Goal: Task Accomplishment & Management: Complete application form

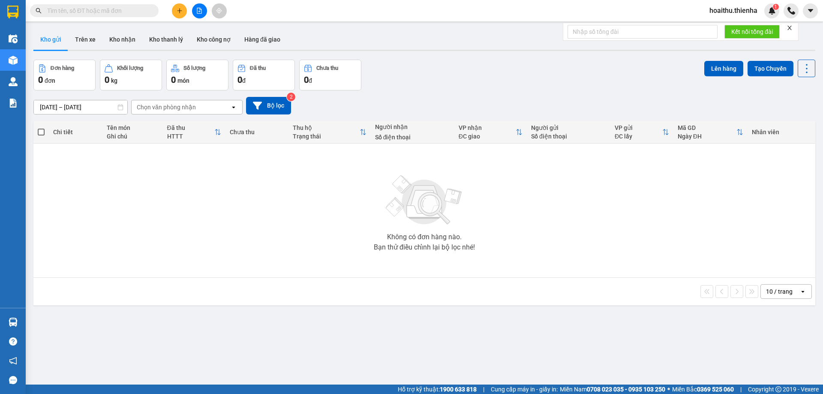
click at [176, 11] on button at bounding box center [179, 10] width 15 height 15
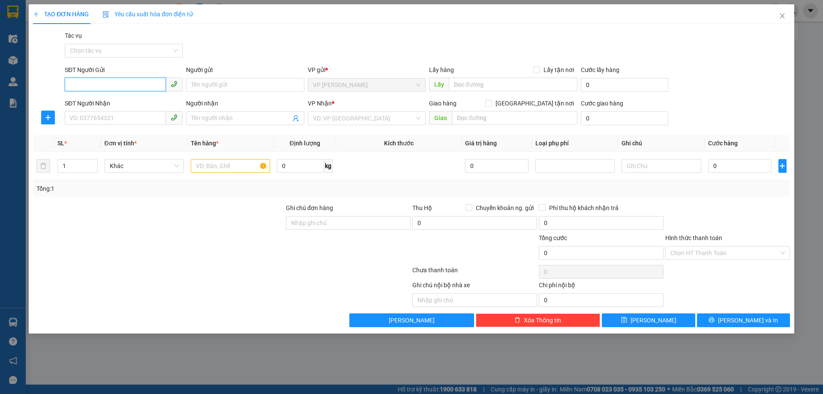
click at [118, 86] on input "SĐT Người Gửi" at bounding box center [115, 85] width 101 height 14
click at [96, 120] on input "SĐT Người Nhận" at bounding box center [115, 118] width 101 height 14
type input "0374703926"
click at [212, 120] on input "Người nhận" at bounding box center [240, 118] width 99 height 9
type input "[PERSON_NAME]"
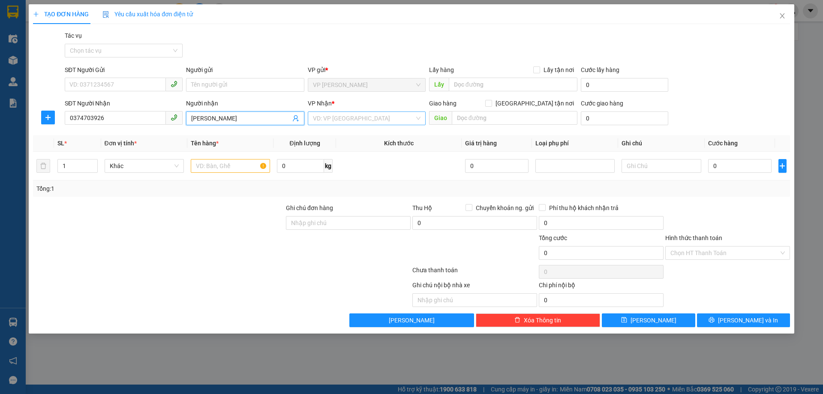
click at [346, 116] on input "search" at bounding box center [364, 118] width 102 height 13
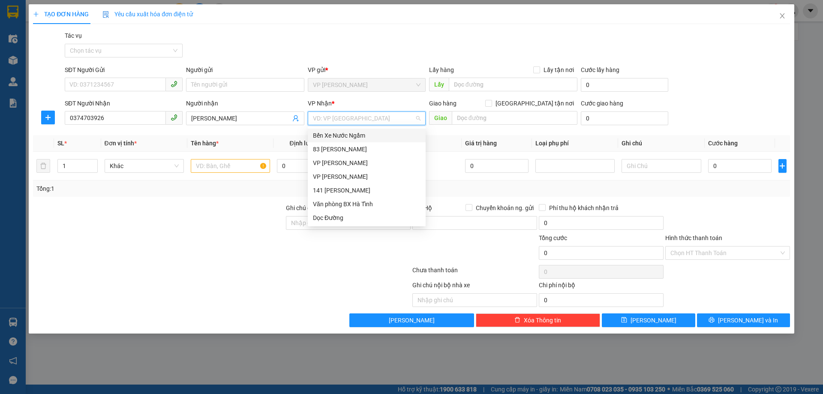
click at [337, 119] on input "search" at bounding box center [364, 118] width 102 height 13
click at [347, 179] on div "VP [PERSON_NAME]" at bounding box center [367, 176] width 108 height 9
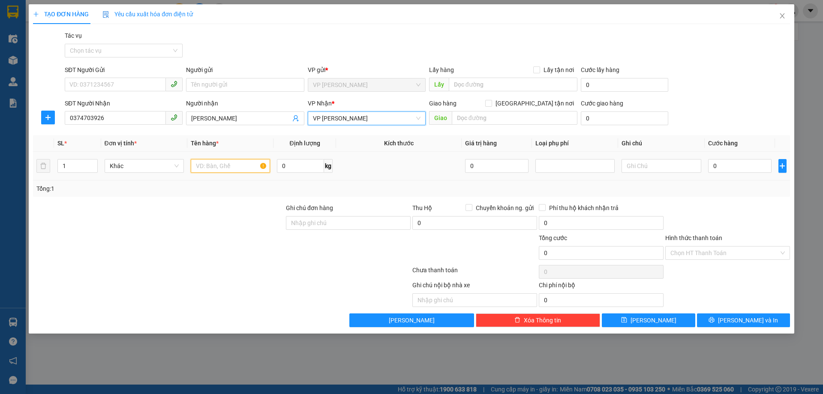
click at [241, 164] on input "text" at bounding box center [230, 166] width 79 height 14
type input "bao"
click at [728, 168] on input "0" at bounding box center [740, 166] width 64 height 14
type input "5"
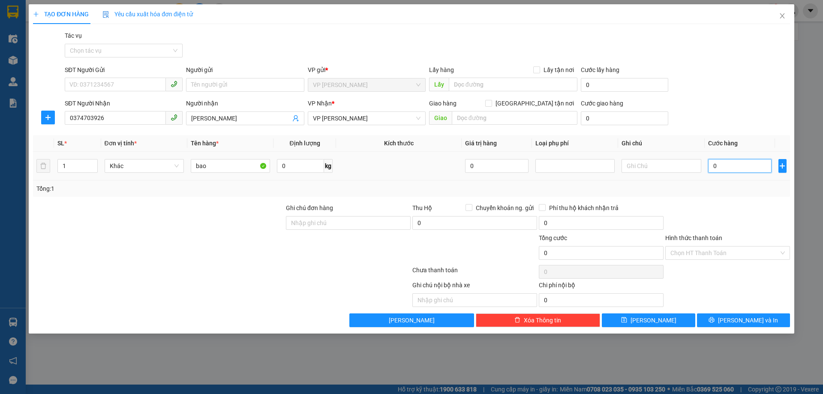
type input "5"
type input "50"
type input "500"
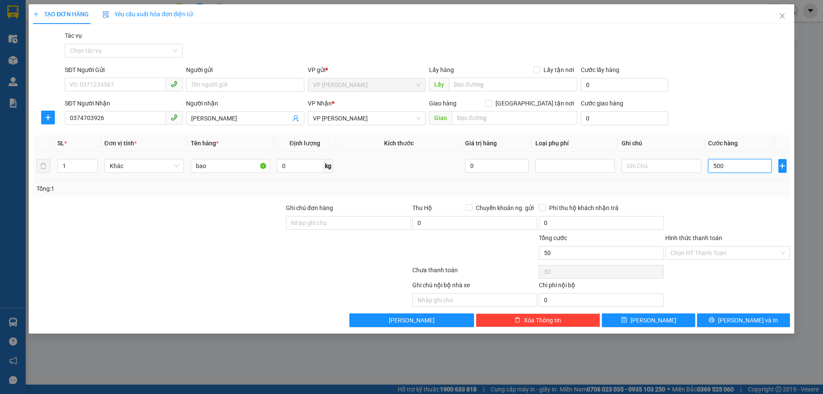
type input "500"
type input "5.000"
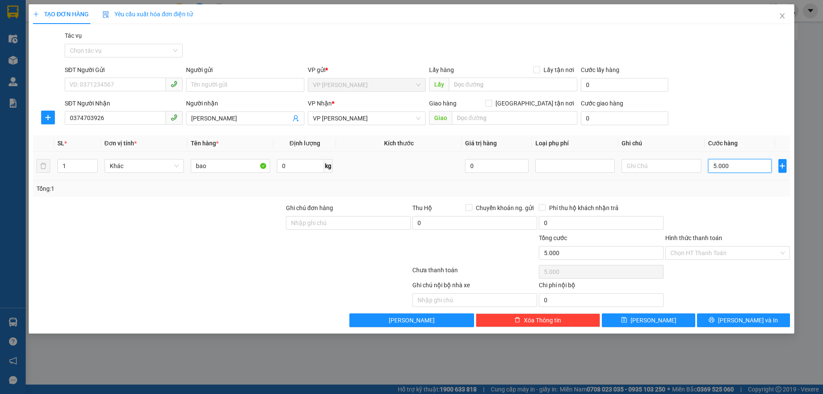
type input "50.000"
type input "500.000"
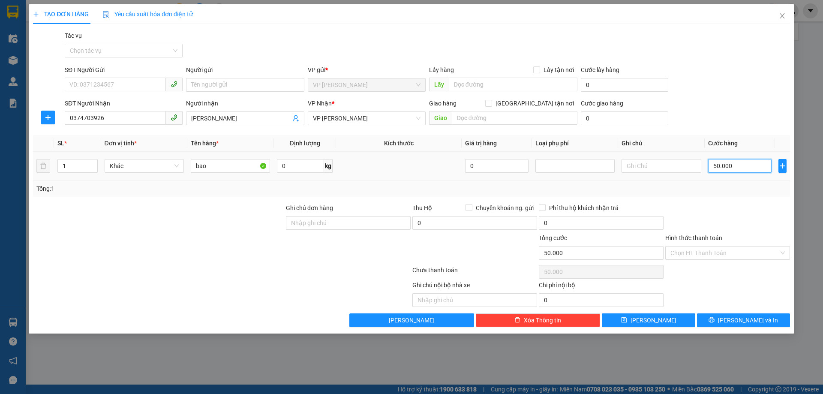
type input "500.000"
type input "50.000"
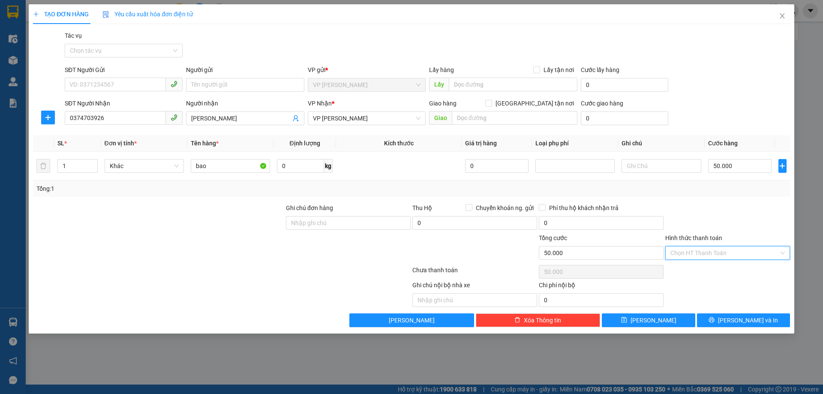
click at [692, 251] on input "Hình thức thanh toán" at bounding box center [724, 252] width 108 height 13
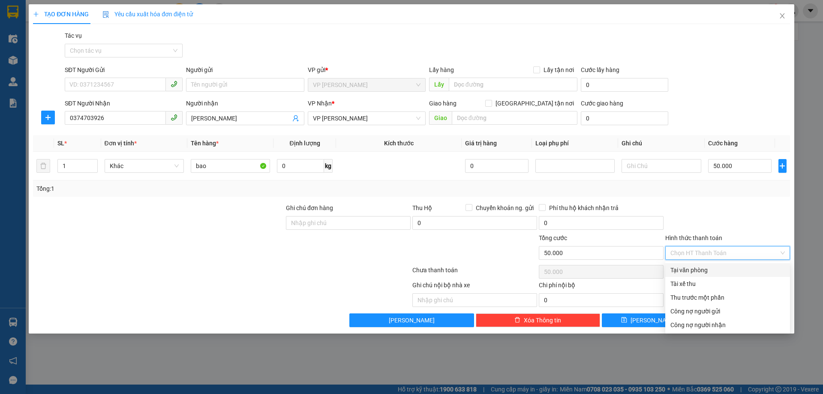
click at [688, 265] on div "Tại văn phòng" at bounding box center [727, 270] width 125 height 14
type input "0"
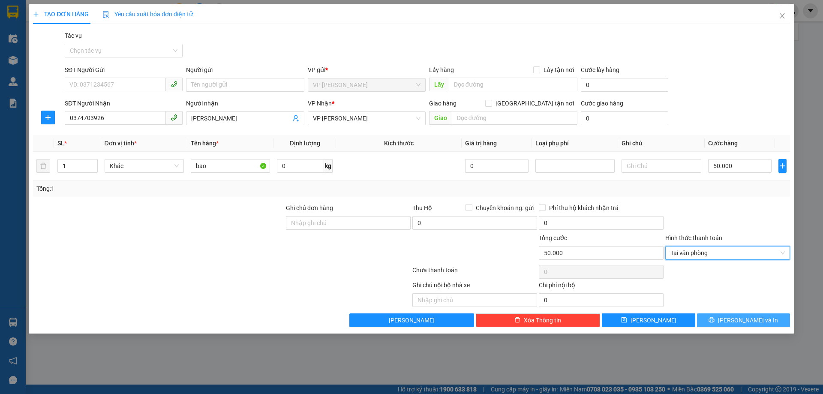
click at [713, 324] on button "[PERSON_NAME] và In" at bounding box center [743, 320] width 93 height 14
